Goal: Information Seeking & Learning: Learn about a topic

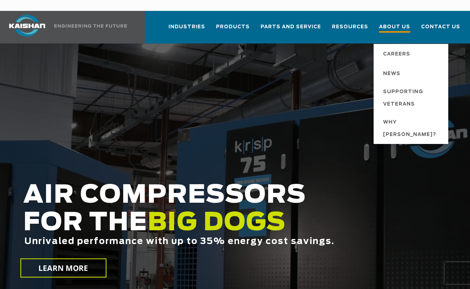
click at [399, 23] on span "About Us" at bounding box center [394, 28] width 31 height 10
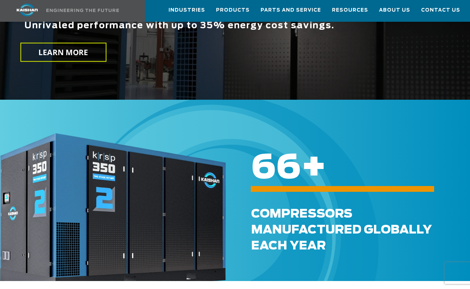
scroll to position [217, 0]
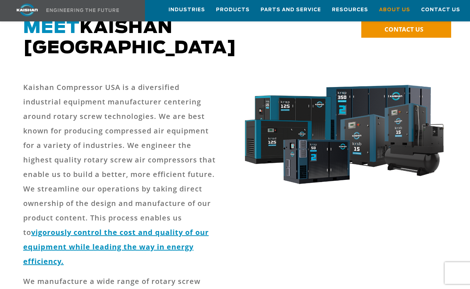
scroll to position [72, 0]
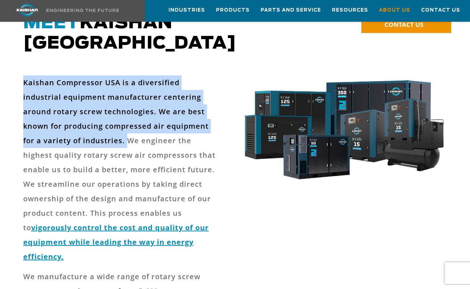
drag, startPoint x: 27, startPoint y: 64, endPoint x: 129, endPoint y: 117, distance: 114.9
click at [129, 117] on p "Kaishan Compressor USA is a diversified industrial equipment manufacturer cente…" at bounding box center [119, 169] width 193 height 188
copy p "Kaishan Compressor USA is a diversified industrial equipment manufacturer cente…"
